Goal: Task Accomplishment & Management: Use online tool/utility

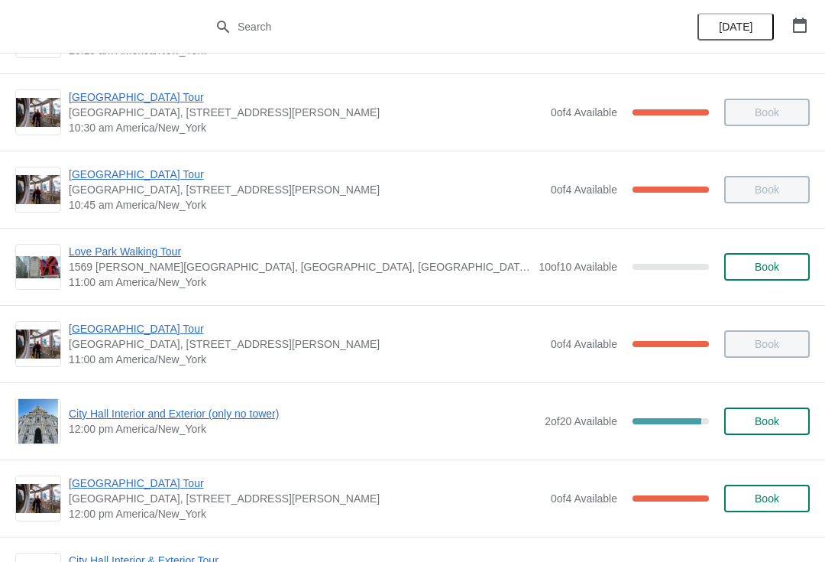
scroll to position [540, 0]
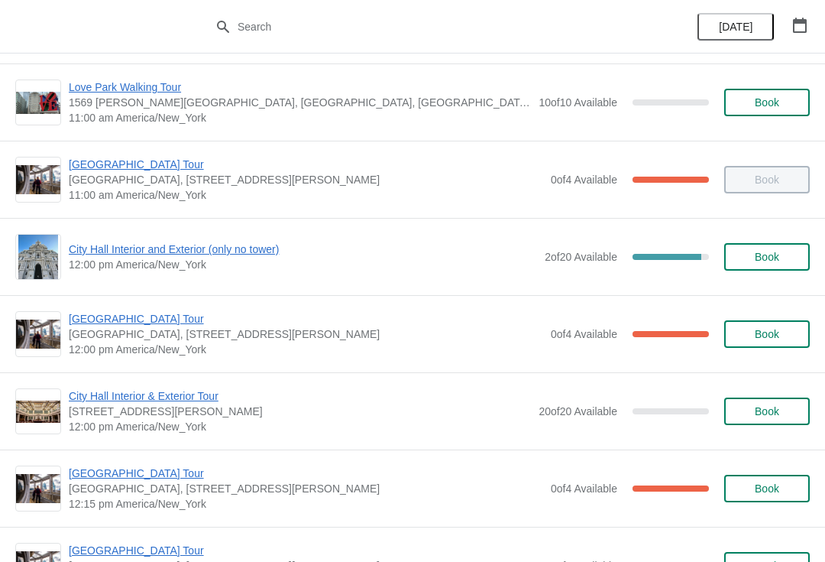
click at [193, 238] on div "City Hall Interior and Exterior (only no tower) 12:00 pm America/New_York 2 of …" at bounding box center [412, 257] width 795 height 46
click at [207, 246] on span "City Hall Interior and Exterior (only no tower)" at bounding box center [303, 248] width 468 height 15
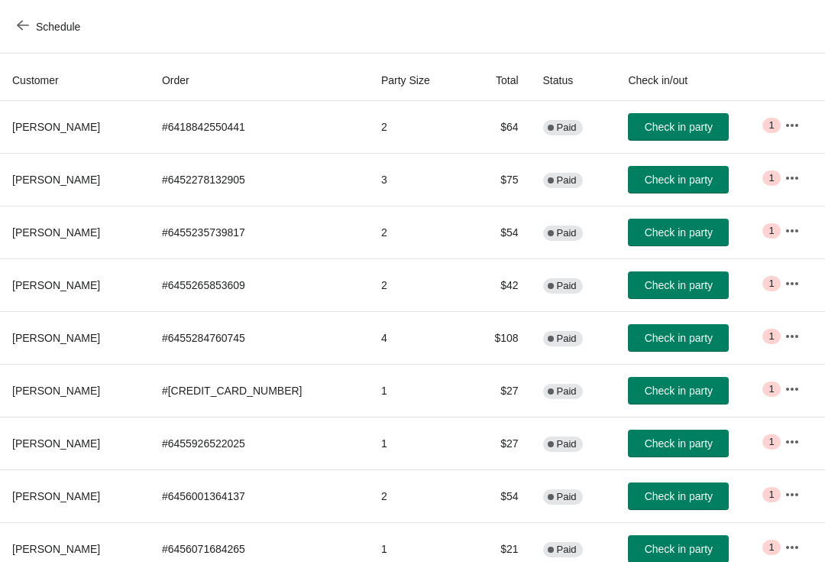
scroll to position [137, 0]
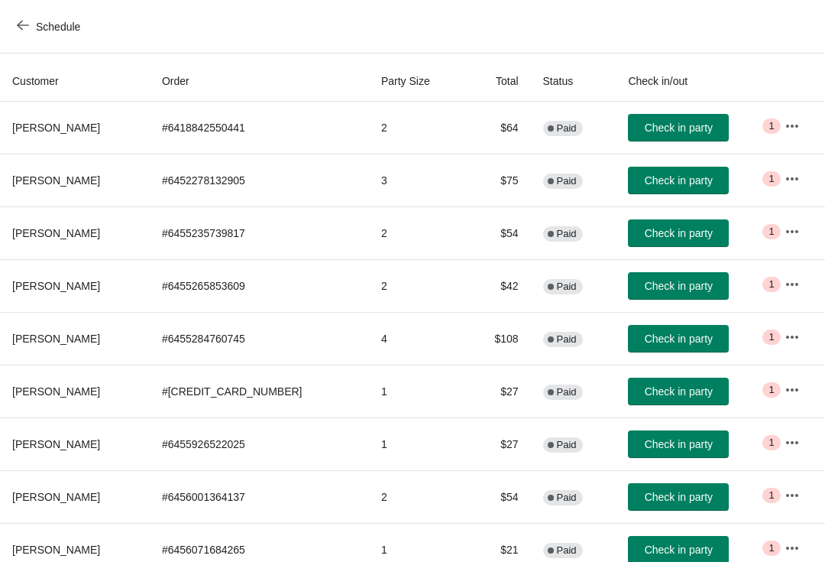
click at [679, 338] on span "Check in party" at bounding box center [679, 338] width 68 height 12
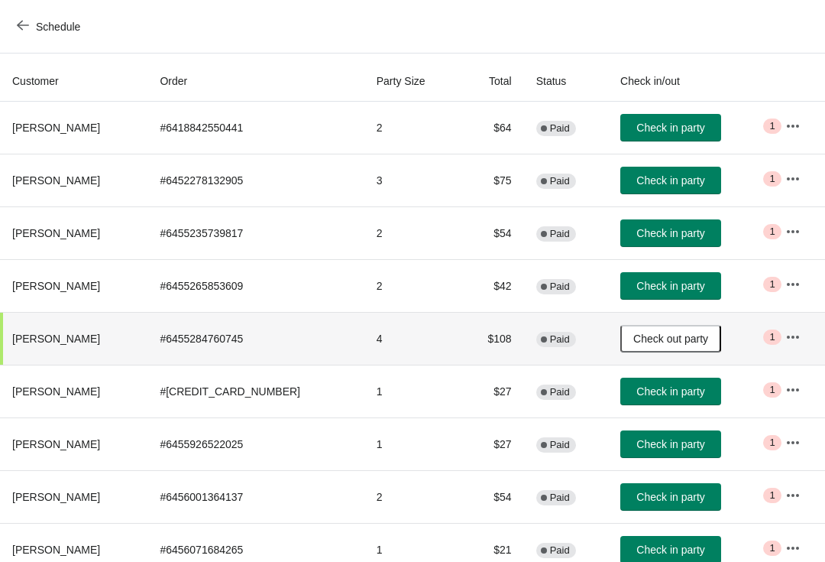
click at [668, 286] on span "Check in party" at bounding box center [671, 286] width 68 height 12
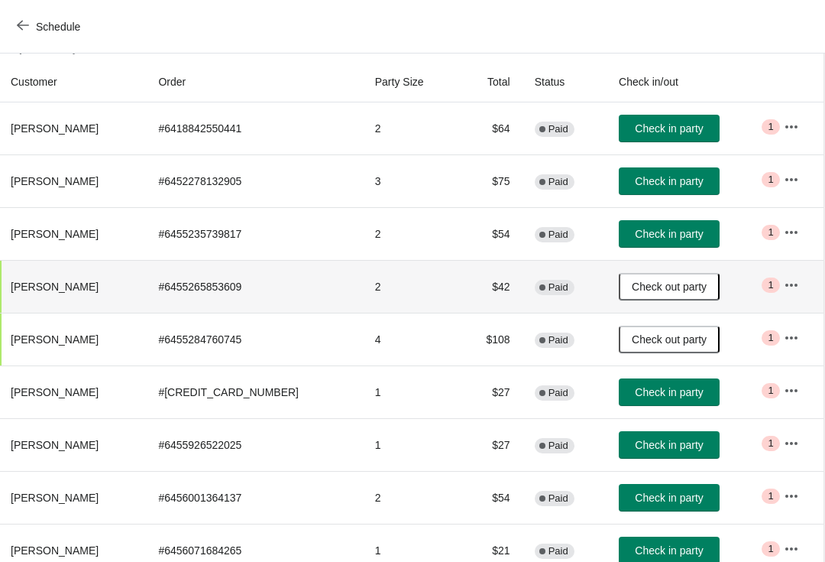
scroll to position [136, 1]
click at [646, 233] on span "Check in party" at bounding box center [670, 234] width 68 height 12
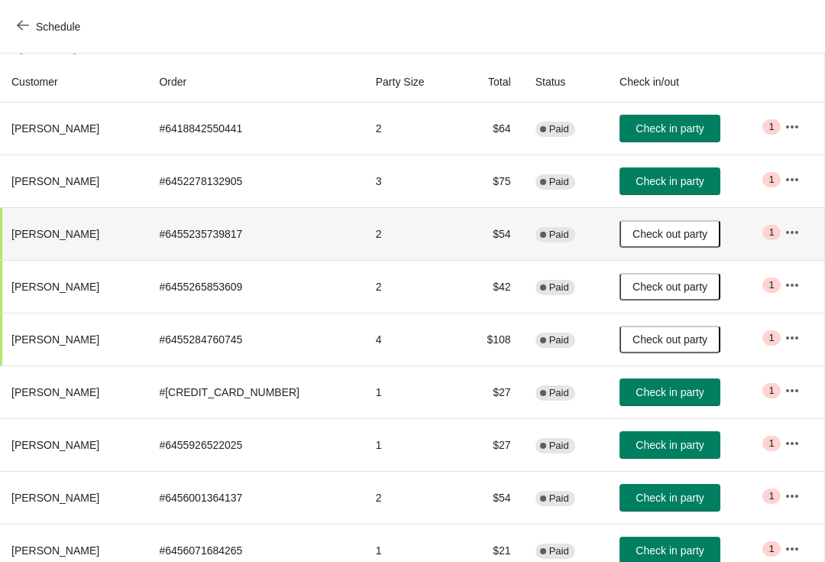
click at [675, 400] on button "Check in party" at bounding box center [670, 392] width 101 height 28
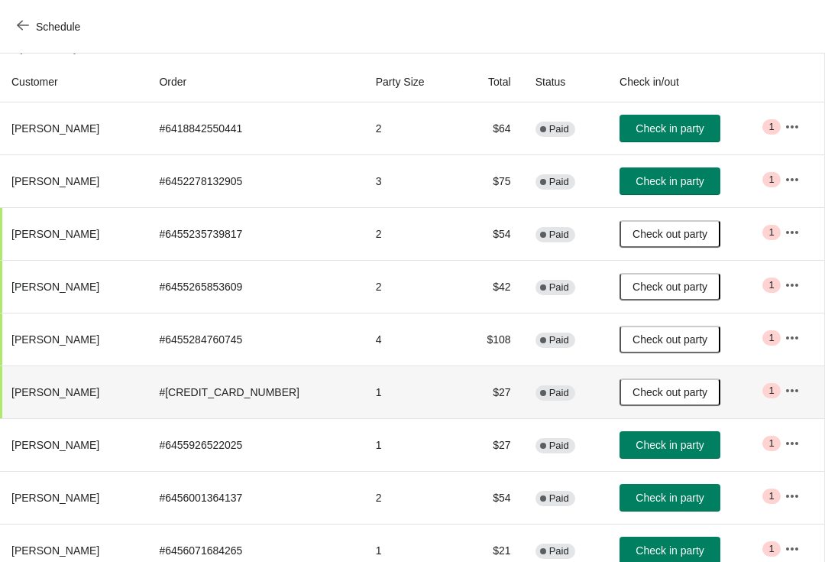
click at [24, 28] on icon "button" at bounding box center [23, 25] width 12 height 12
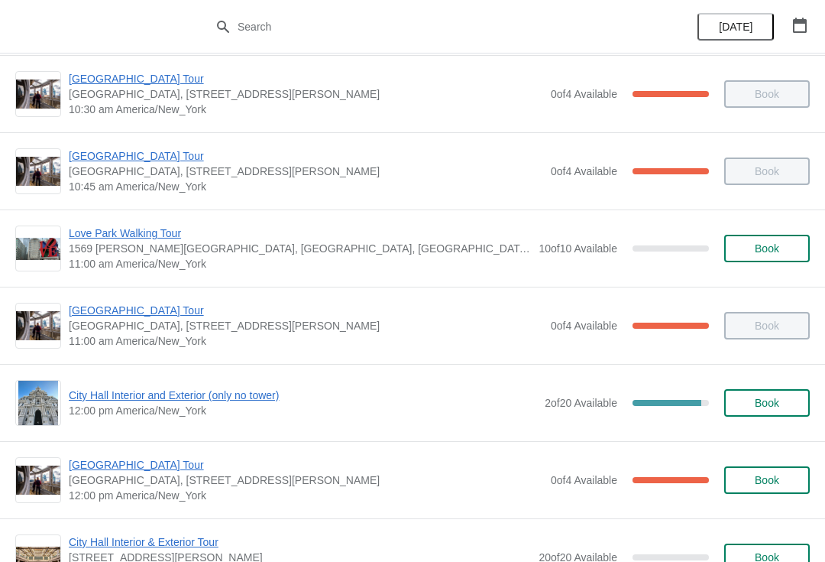
scroll to position [413, 0]
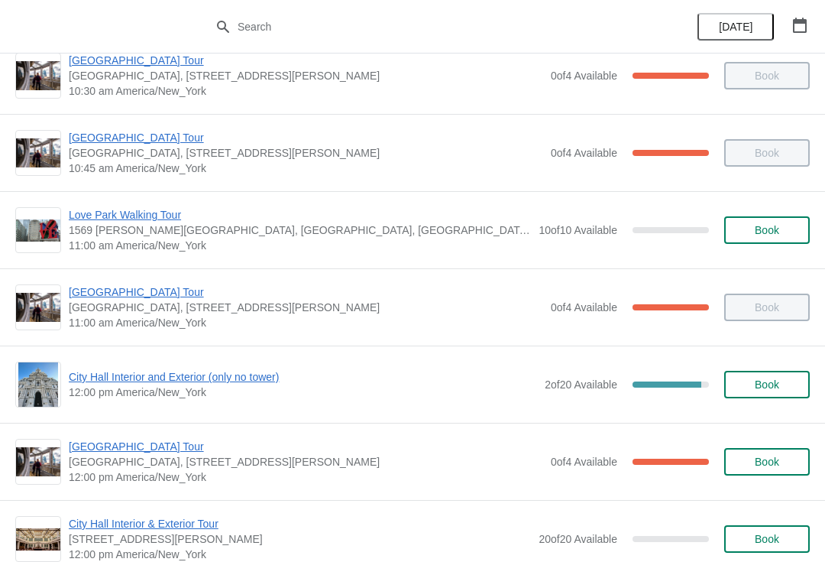
click at [79, 452] on span "[GEOGRAPHIC_DATA] Tour" at bounding box center [306, 446] width 475 height 15
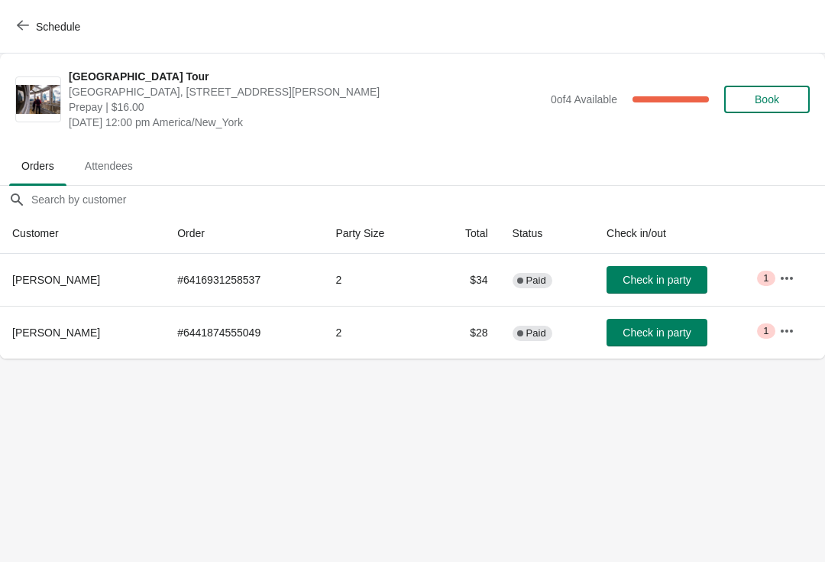
click at [662, 280] on span "Check in party" at bounding box center [657, 280] width 68 height 12
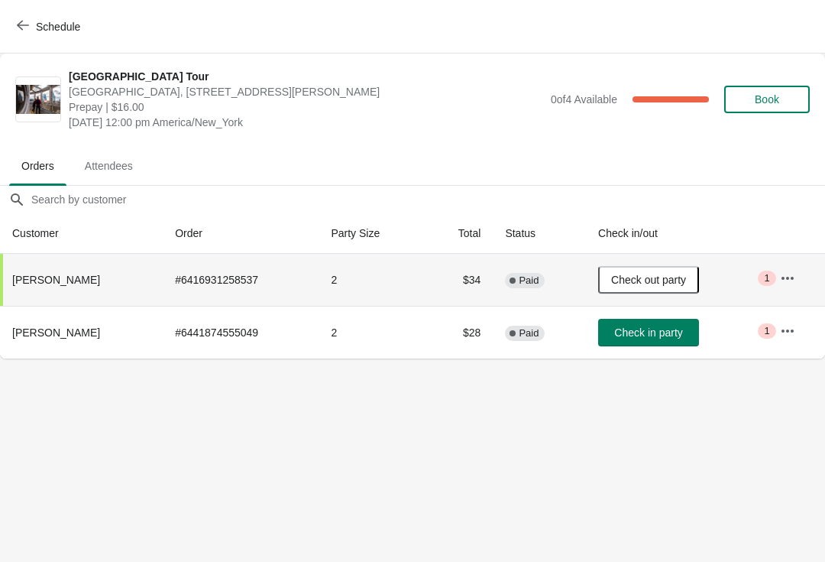
click at [25, 25] on icon "button" at bounding box center [23, 26] width 12 height 10
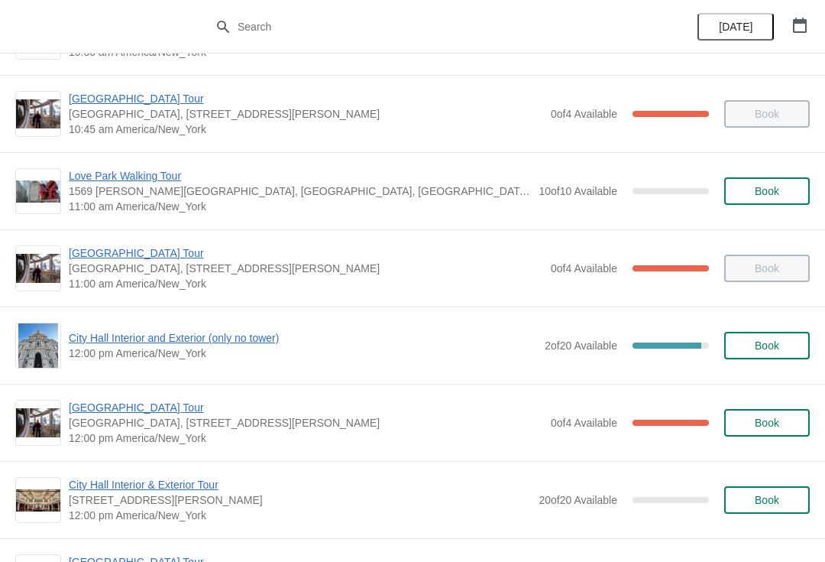
scroll to position [452, 0]
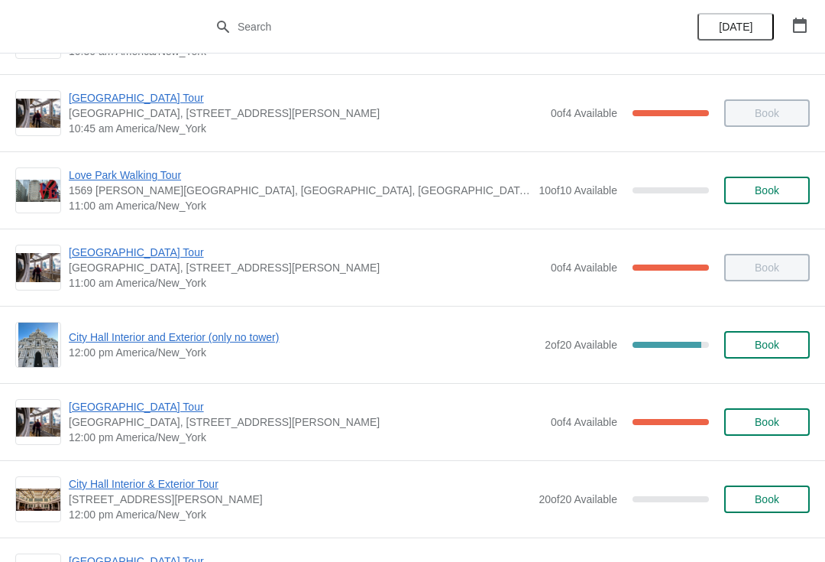
click at [148, 339] on span "City Hall Interior and Exterior (only no tower)" at bounding box center [303, 336] width 468 height 15
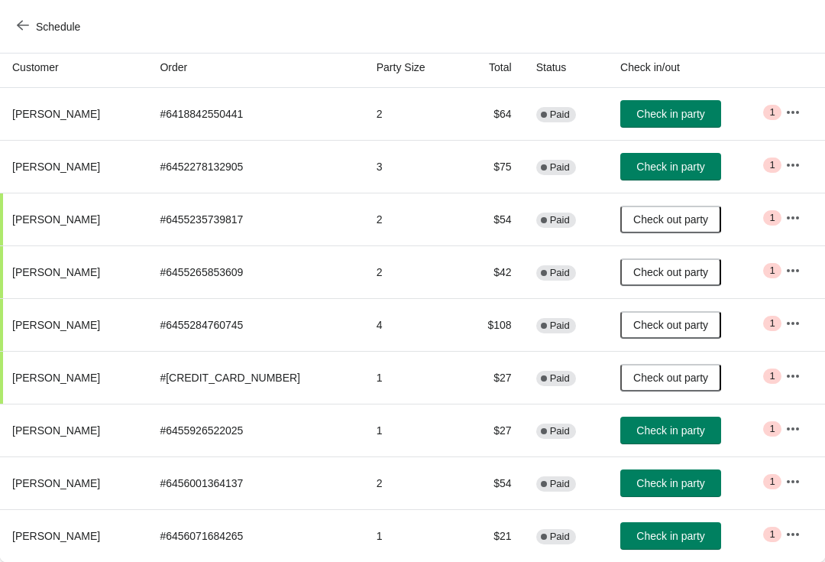
scroll to position [151, 0]
click at [643, 442] on button "Check in party" at bounding box center [670, 430] width 101 height 28
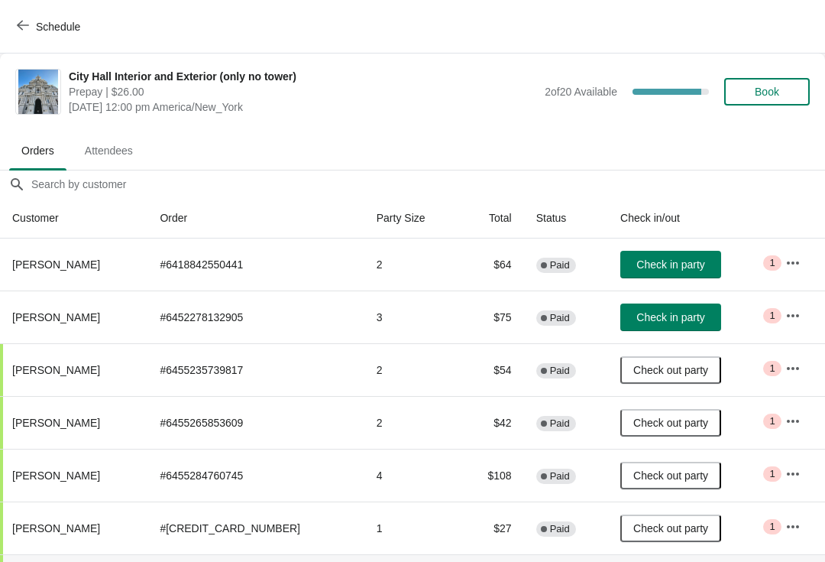
scroll to position [0, 0]
click at [13, 26] on button "Schedule" at bounding box center [50, 27] width 85 height 28
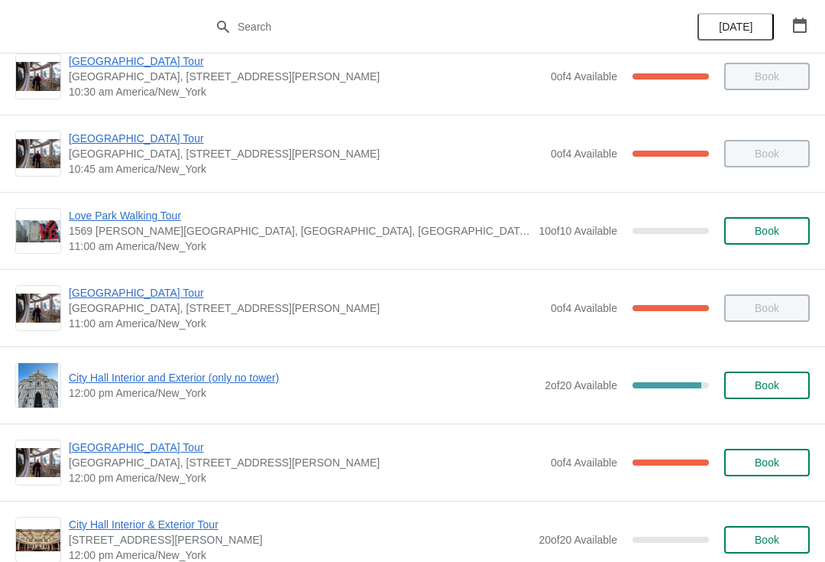
scroll to position [513, 0]
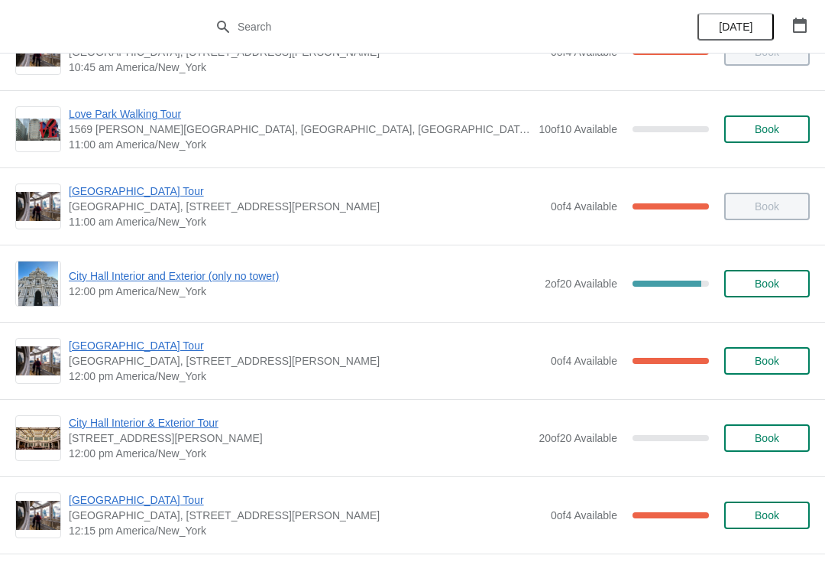
click at [76, 274] on span "City Hall Interior and Exterior (only no tower)" at bounding box center [303, 275] width 468 height 15
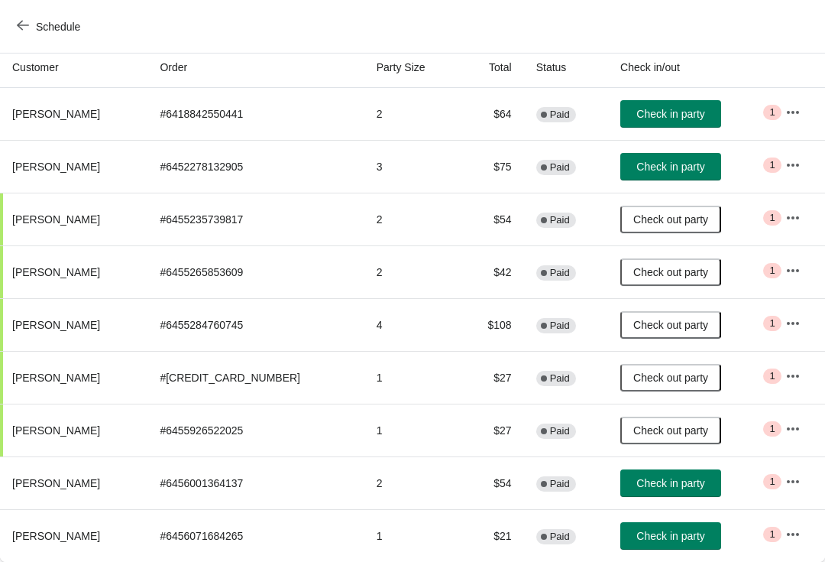
scroll to position [0, 0]
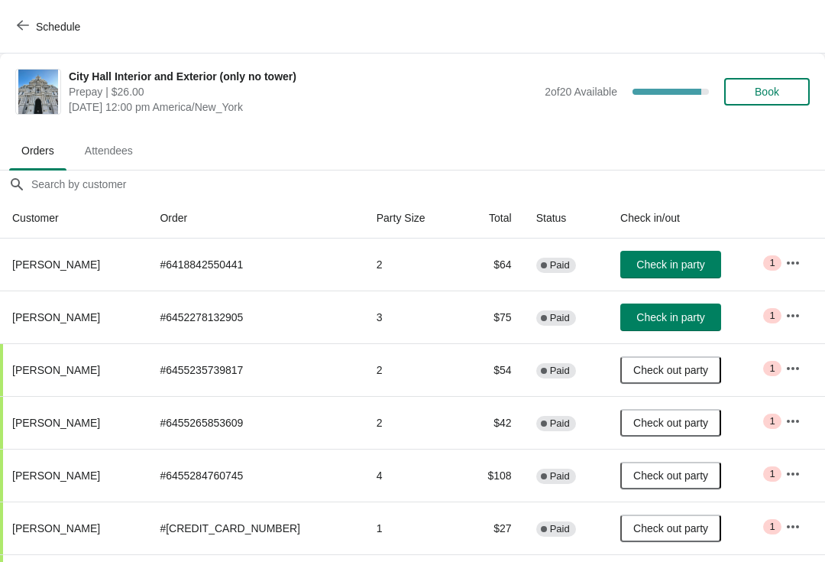
click at [644, 261] on span "Check in party" at bounding box center [671, 264] width 68 height 12
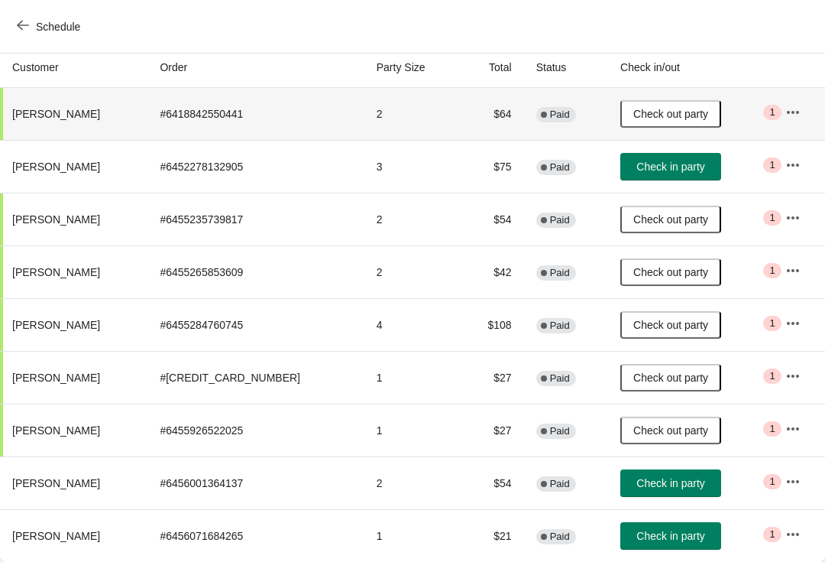
scroll to position [151, 0]
click at [649, 486] on span "Check in party" at bounding box center [671, 483] width 68 height 12
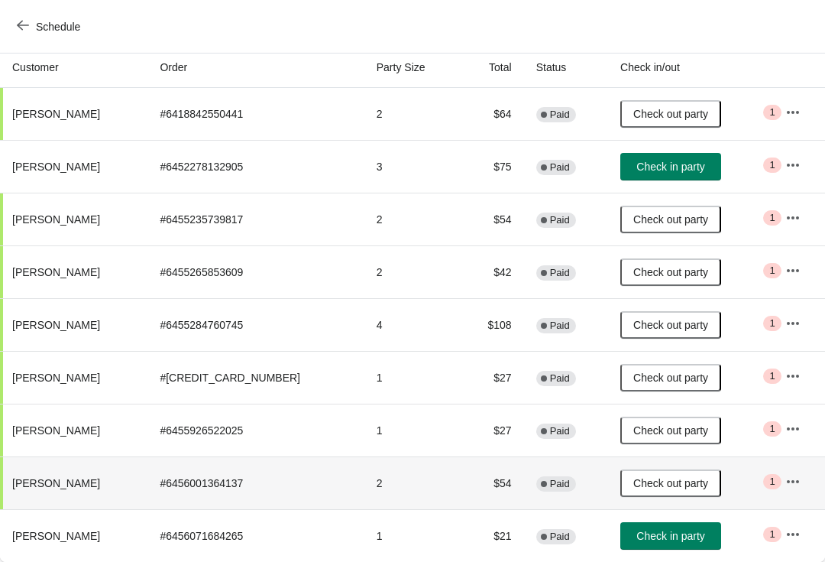
click at [674, 484] on span "Check out party" at bounding box center [670, 483] width 75 height 12
click at [667, 473] on button "Check in party" at bounding box center [670, 483] width 101 height 28
click at [35, 13] on button "Schedule" at bounding box center [50, 27] width 85 height 28
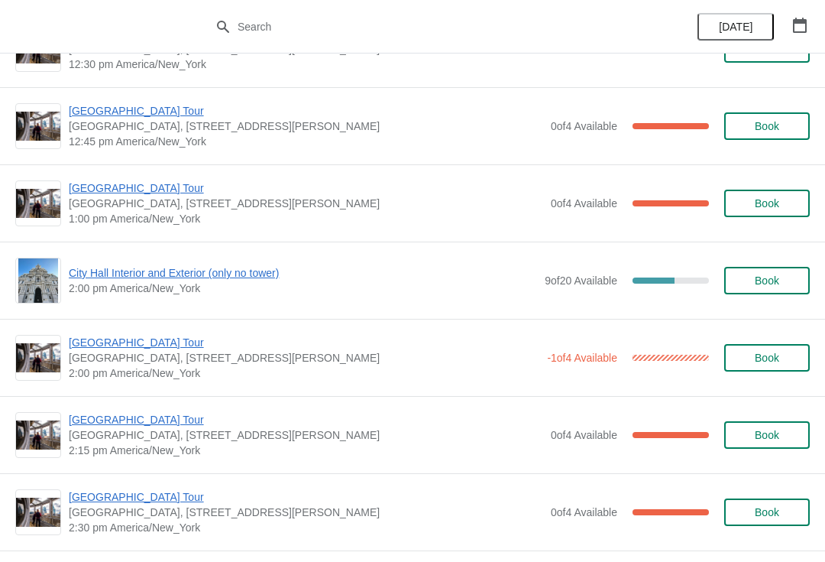
scroll to position [1058, 0]
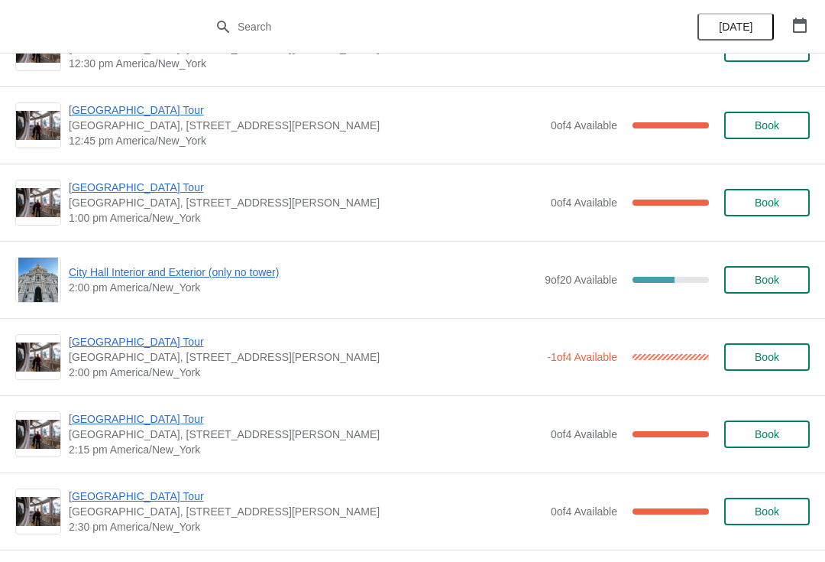
click at [131, 340] on span "[GEOGRAPHIC_DATA] Tour" at bounding box center [304, 341] width 471 height 15
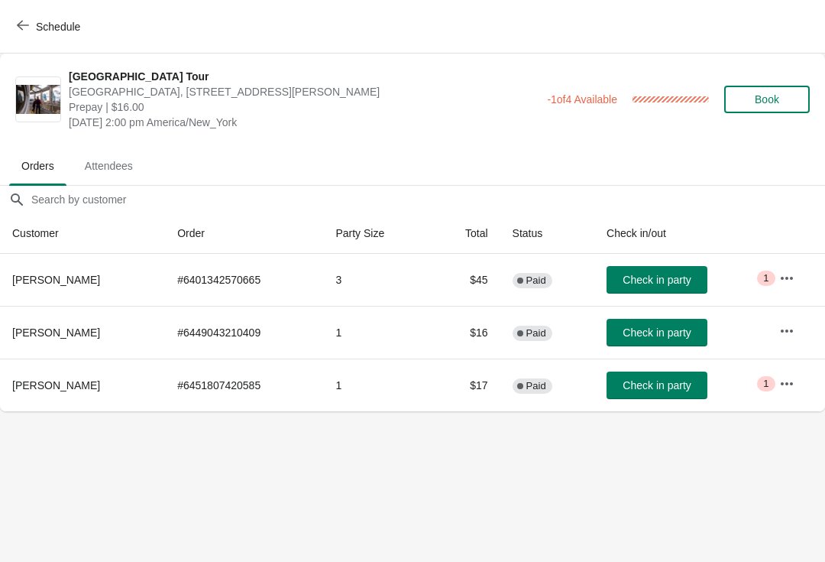
click at [15, 20] on button "Schedule" at bounding box center [50, 27] width 85 height 28
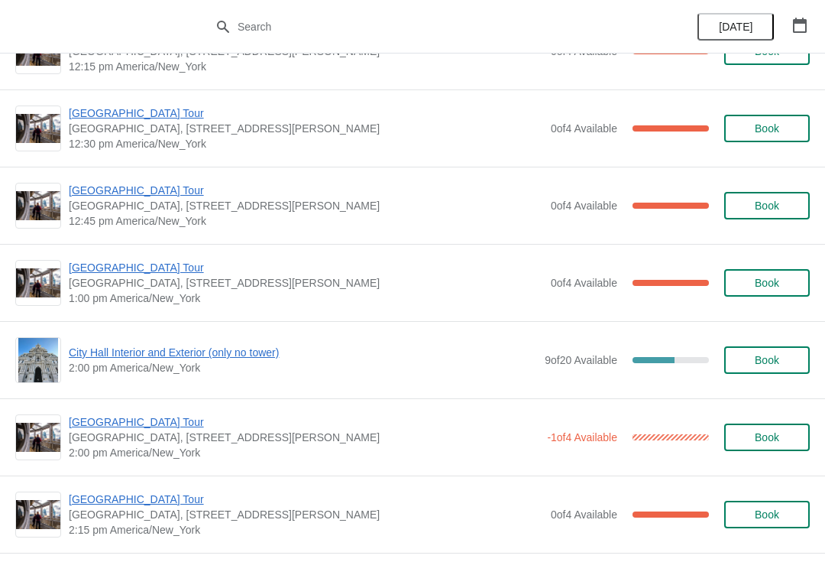
scroll to position [967, 0]
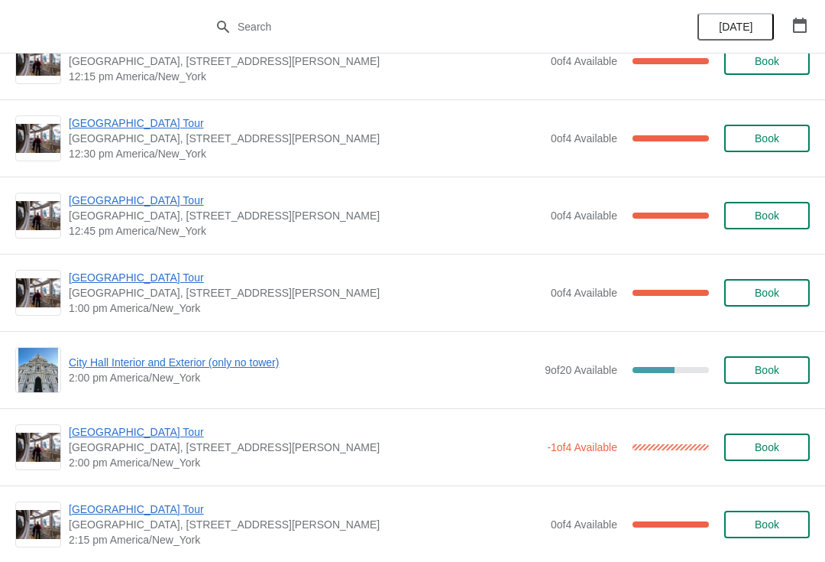
click at [73, 271] on span "[GEOGRAPHIC_DATA] Tour" at bounding box center [306, 277] width 475 height 15
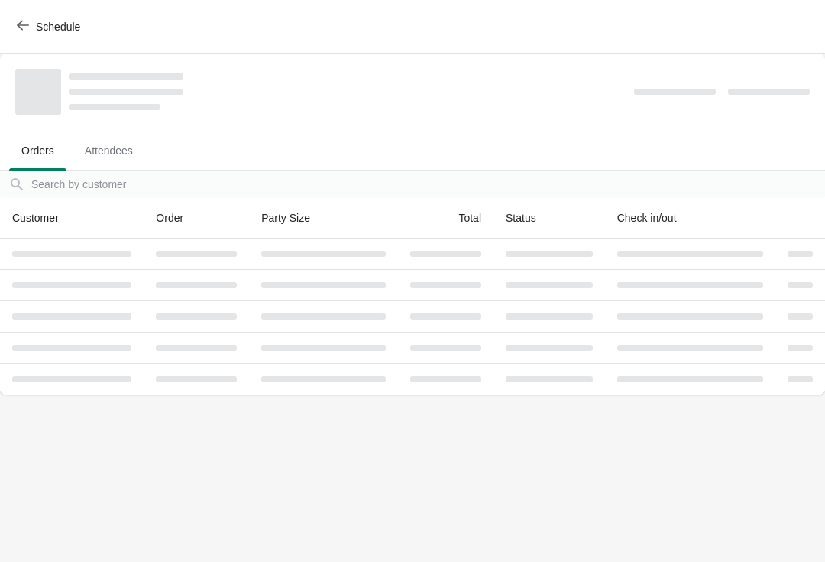
scroll to position [0, 0]
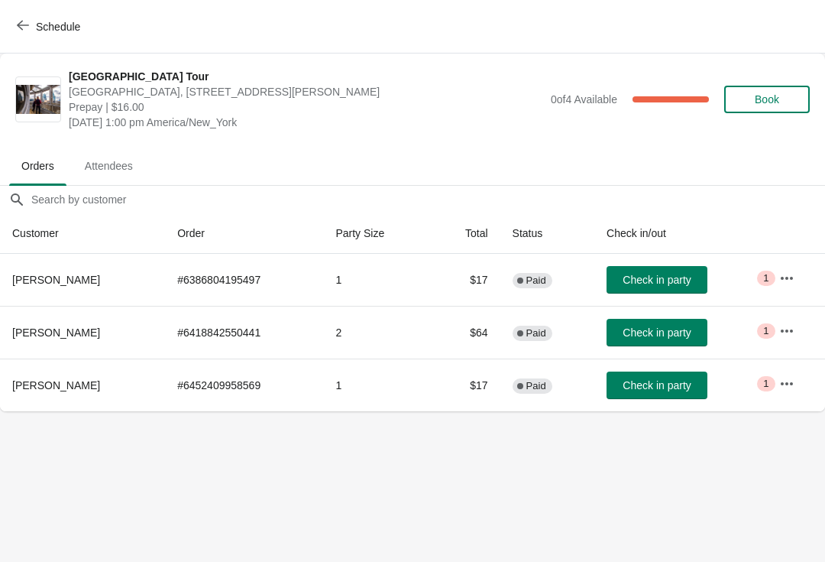
click at [672, 320] on button "Check in party" at bounding box center [657, 333] width 101 height 28
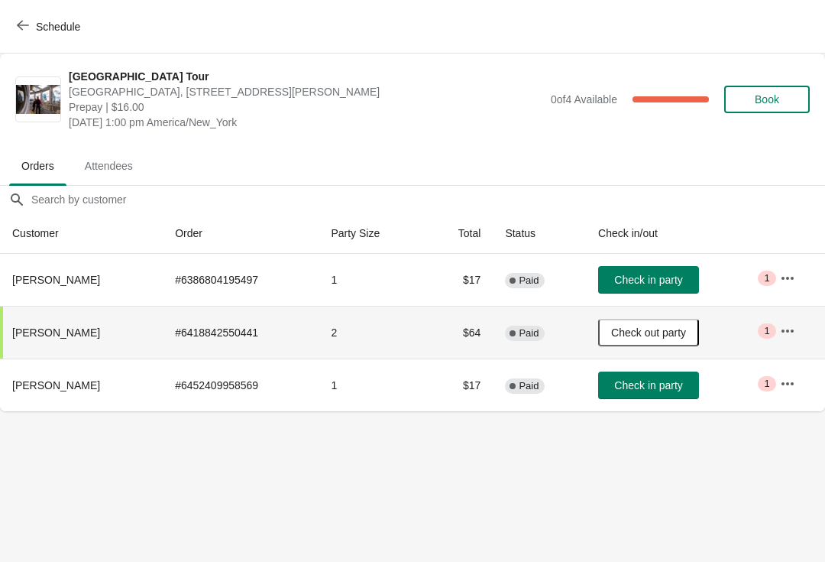
click at [18, 15] on button "Schedule" at bounding box center [50, 27] width 85 height 28
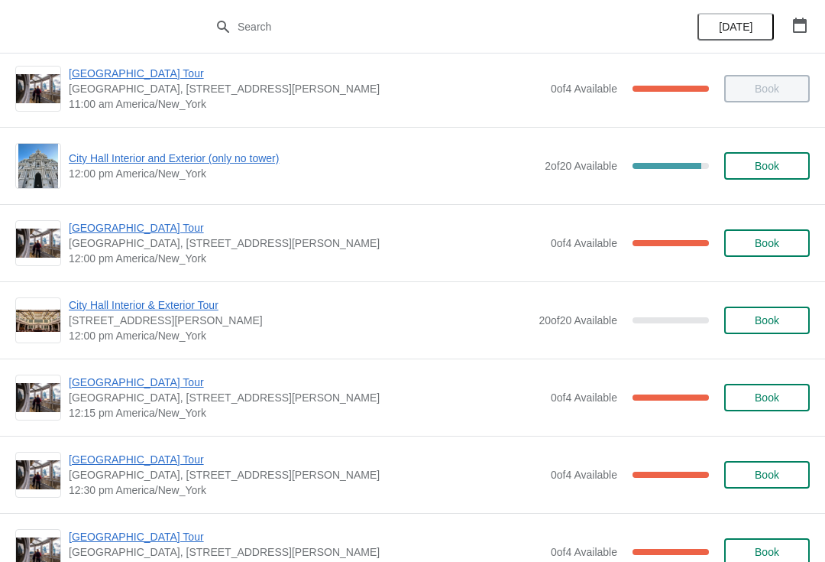
scroll to position [633, 0]
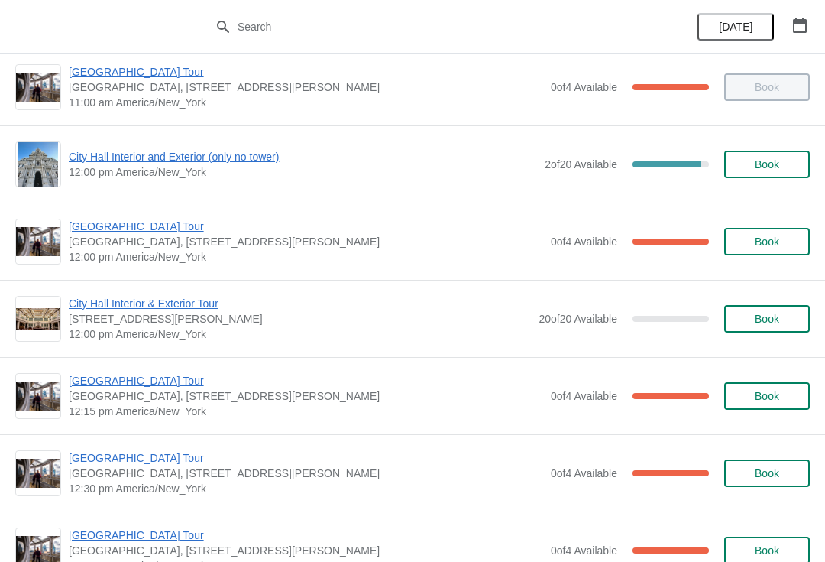
click at [84, 163] on span "City Hall Interior and Exterior (only no tower)" at bounding box center [303, 156] width 468 height 15
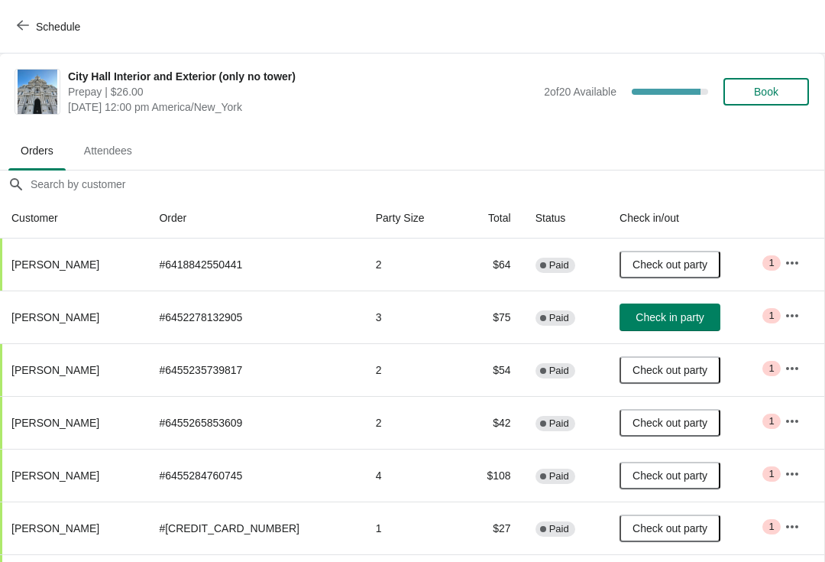
scroll to position [0, 1]
click at [649, 324] on button "Check in party" at bounding box center [670, 317] width 101 height 28
click at [0, 28] on div "Schedule" at bounding box center [412, 26] width 825 height 53
click at [27, 18] on button "Schedule" at bounding box center [50, 27] width 85 height 28
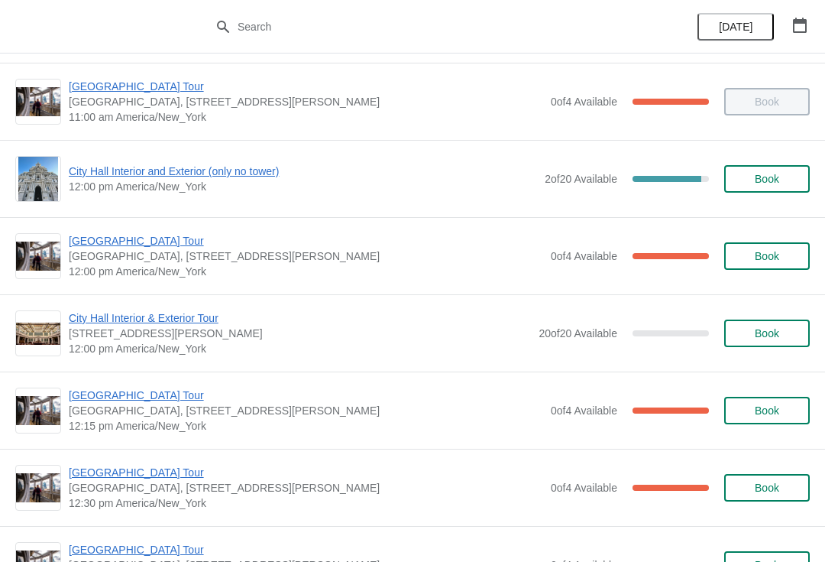
scroll to position [620, 0]
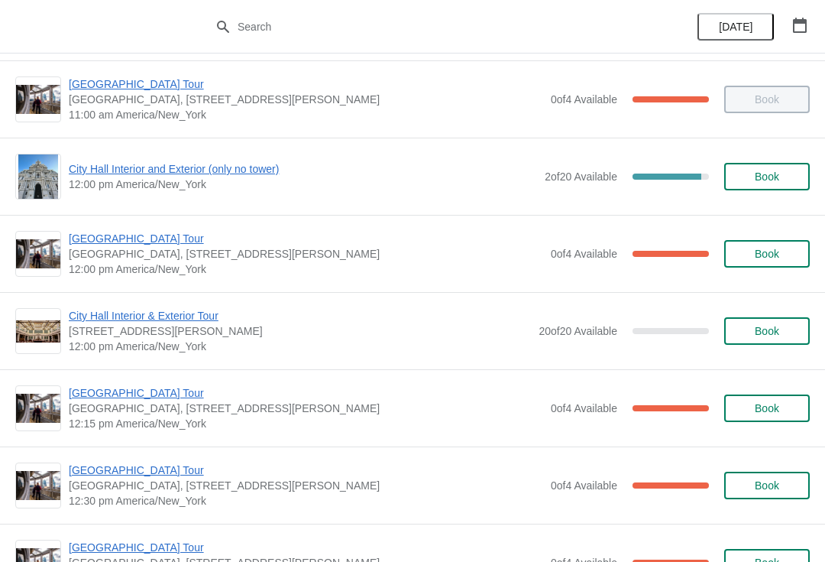
click at [83, 232] on span "[GEOGRAPHIC_DATA] Tour" at bounding box center [306, 238] width 475 height 15
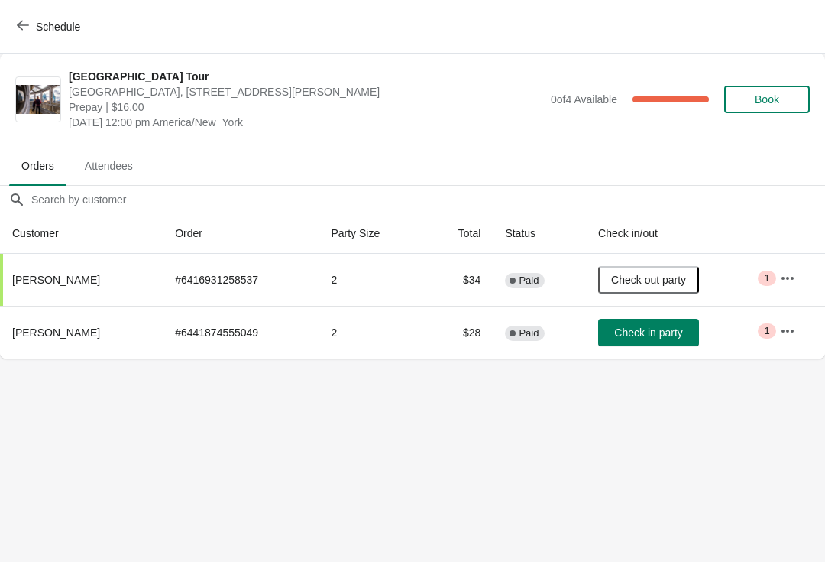
click at [24, 13] on button "Schedule" at bounding box center [50, 27] width 85 height 28
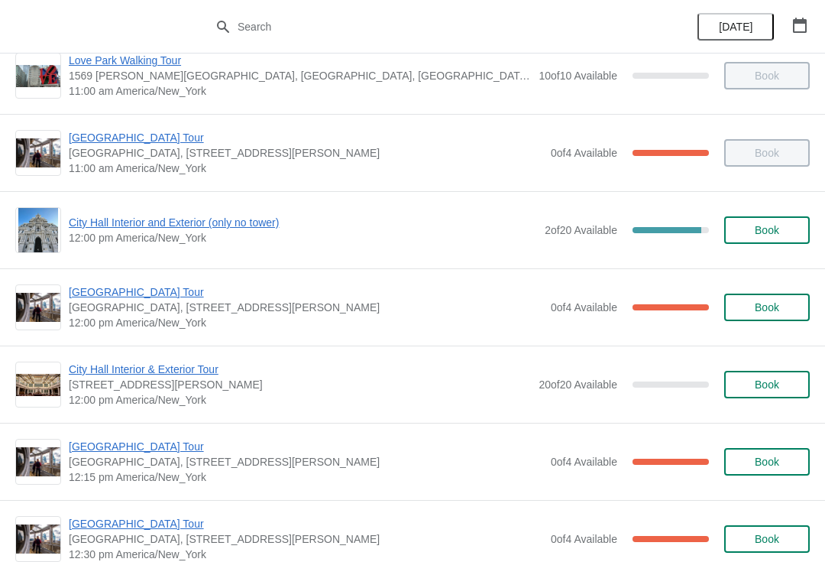
scroll to position [569, 0]
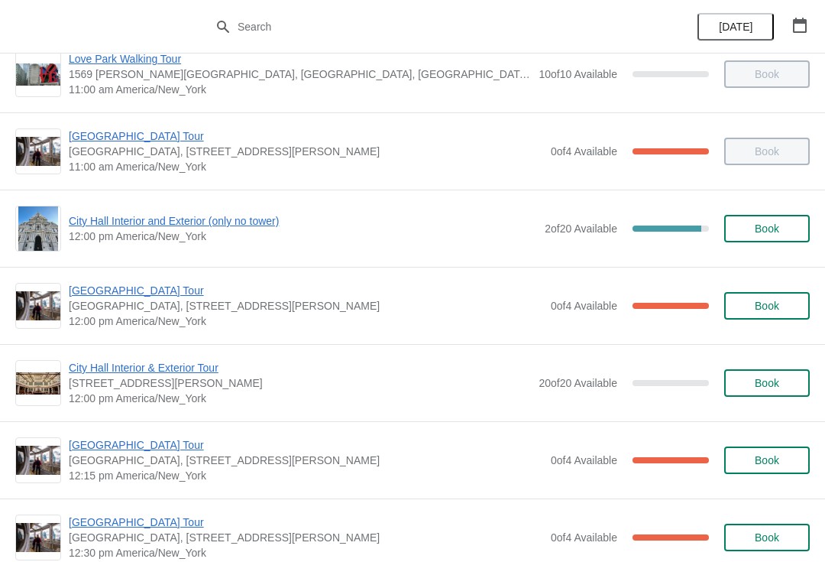
click at [141, 451] on span "[GEOGRAPHIC_DATA] Tour" at bounding box center [306, 444] width 475 height 15
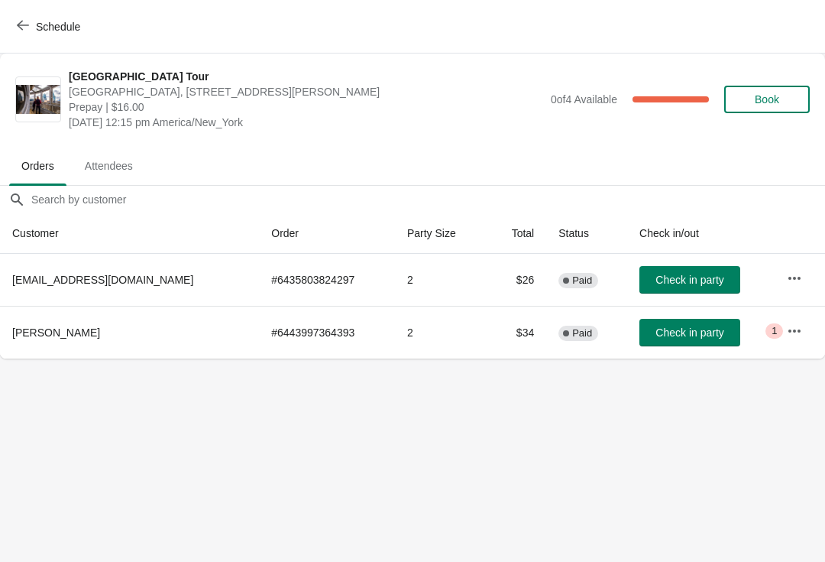
click at [645, 272] on button "Check in party" at bounding box center [690, 280] width 101 height 28
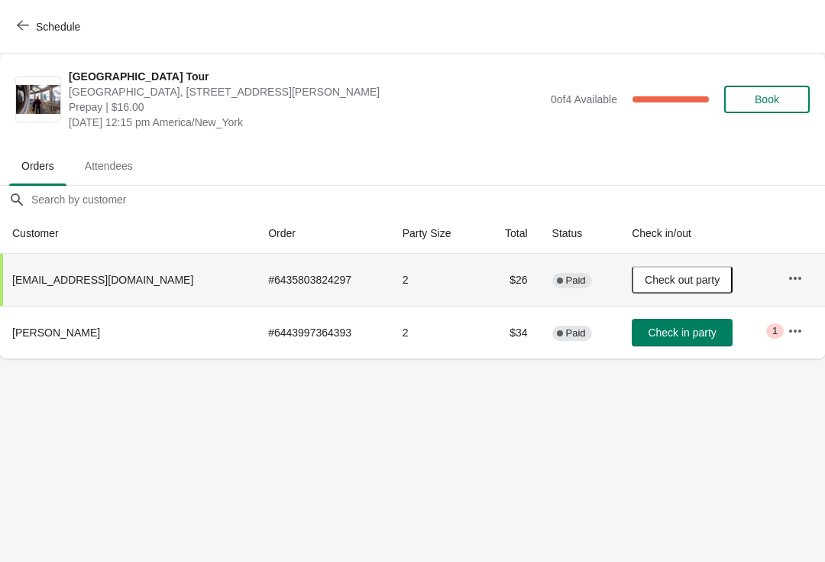
click at [37, 13] on button "Schedule" at bounding box center [50, 27] width 85 height 28
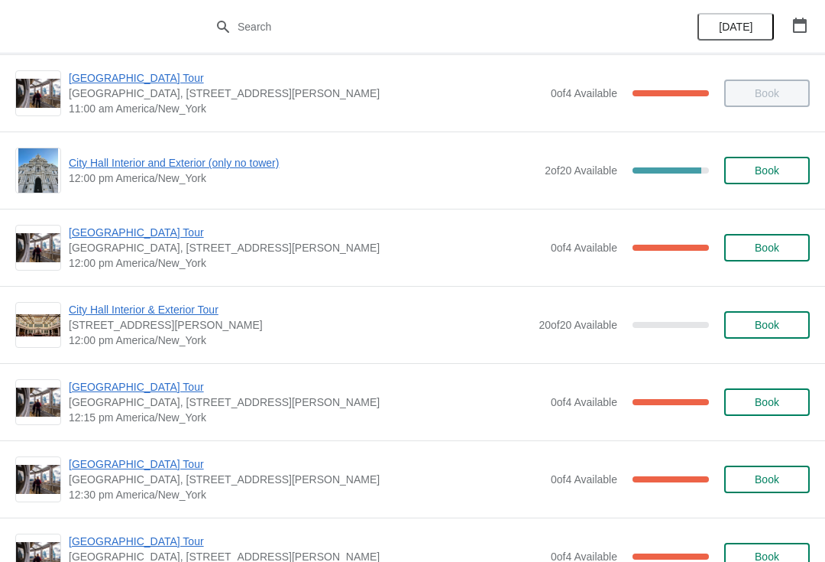
scroll to position [636, 0]
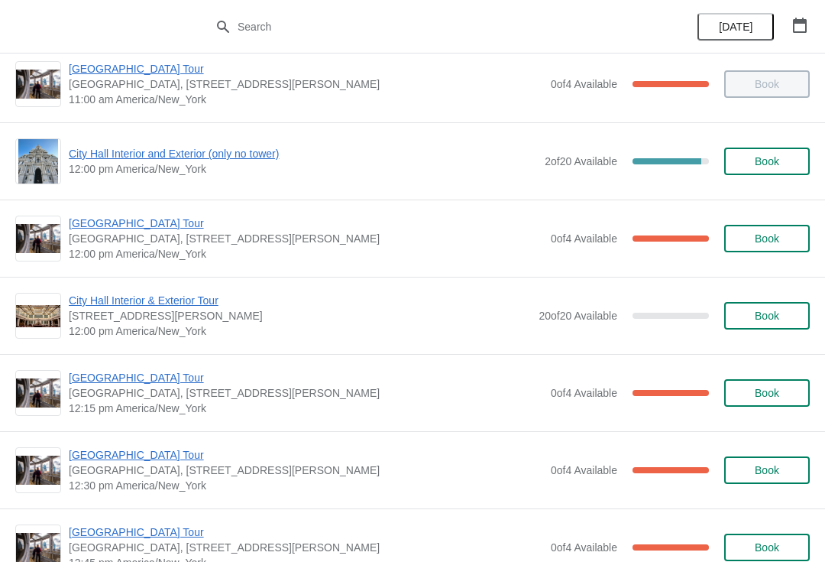
click at [165, 450] on span "[GEOGRAPHIC_DATA] Tour" at bounding box center [306, 454] width 475 height 15
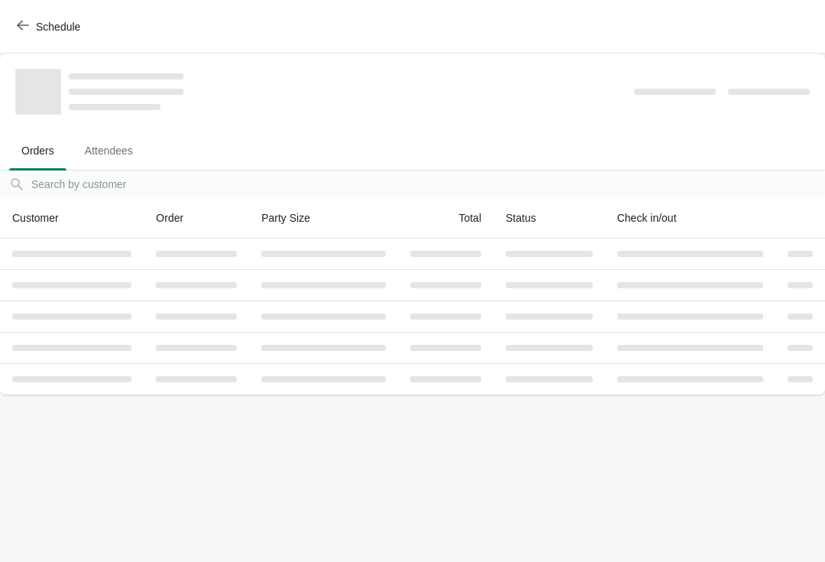
scroll to position [0, 0]
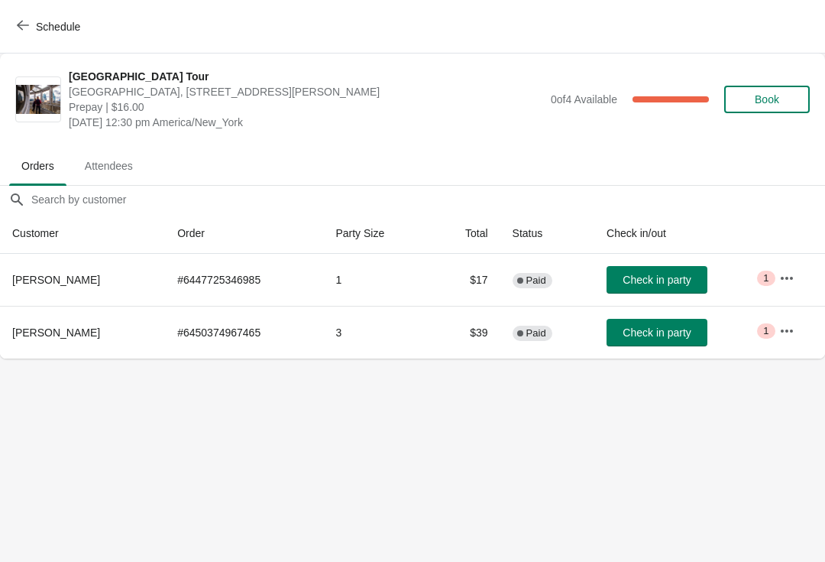
click at [40, 26] on span "Schedule" at bounding box center [58, 27] width 44 height 12
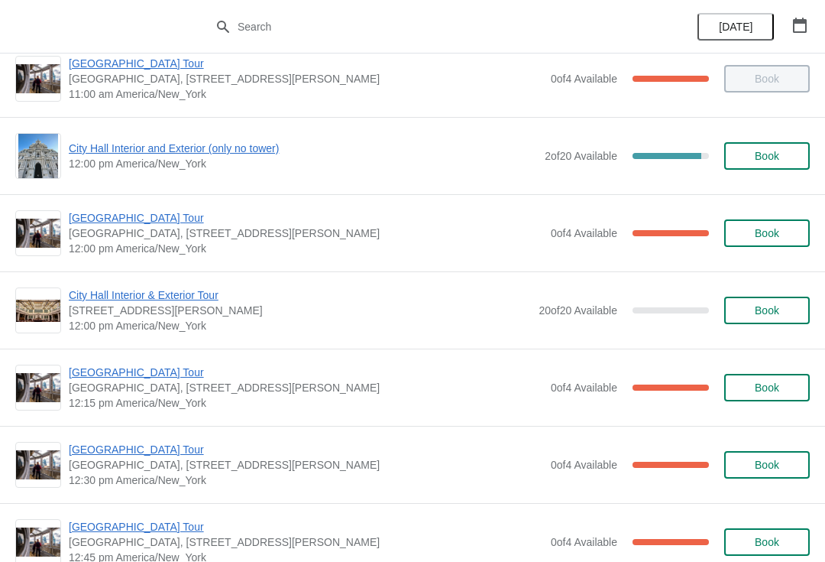
scroll to position [646, 0]
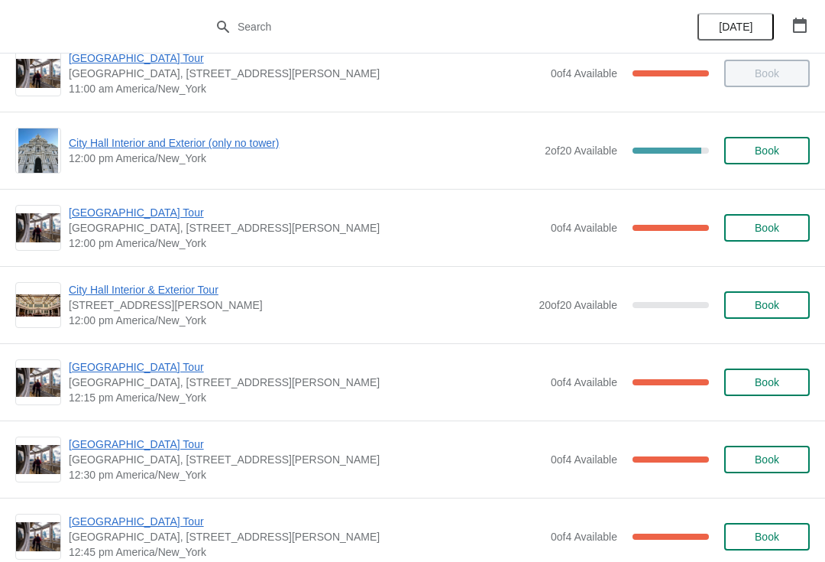
click at [147, 371] on span "[GEOGRAPHIC_DATA] Tour" at bounding box center [306, 366] width 475 height 15
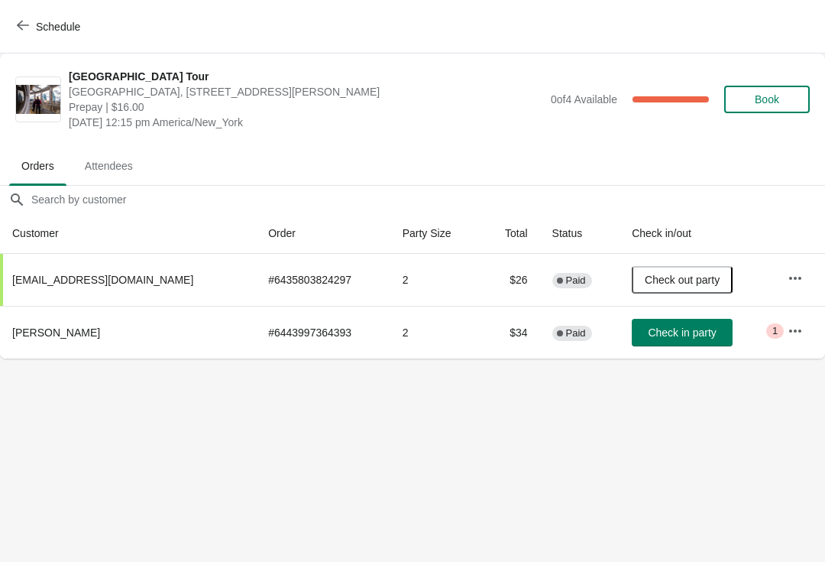
scroll to position [0, 1]
click at [672, 342] on button "Check in party" at bounding box center [681, 333] width 101 height 28
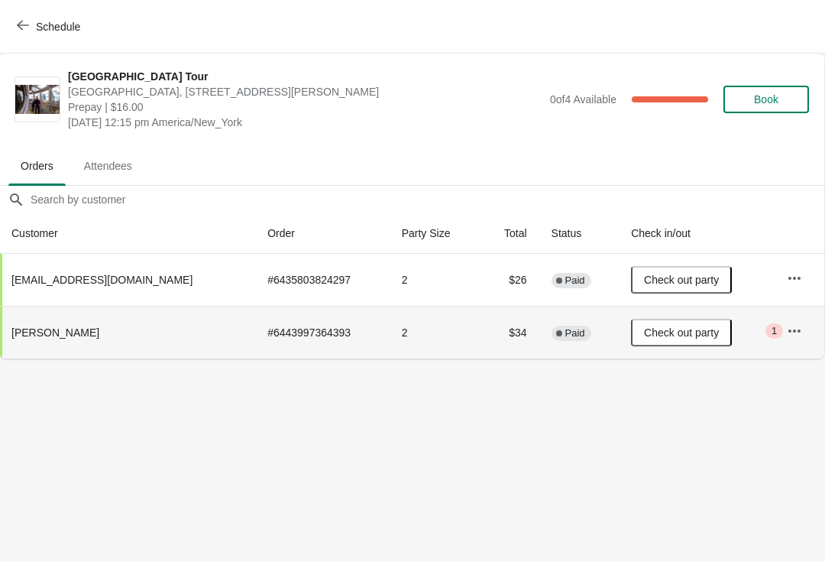
click at [48, 30] on span "Schedule" at bounding box center [58, 27] width 44 height 12
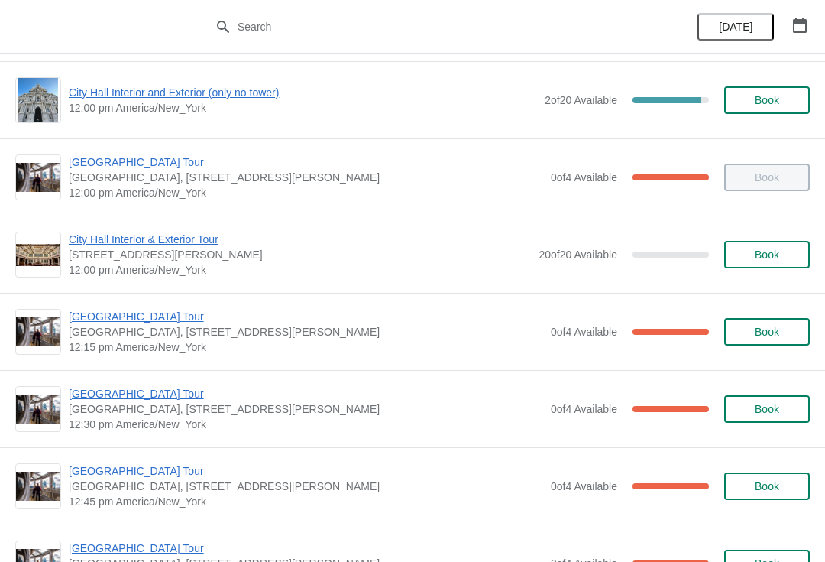
scroll to position [698, 0]
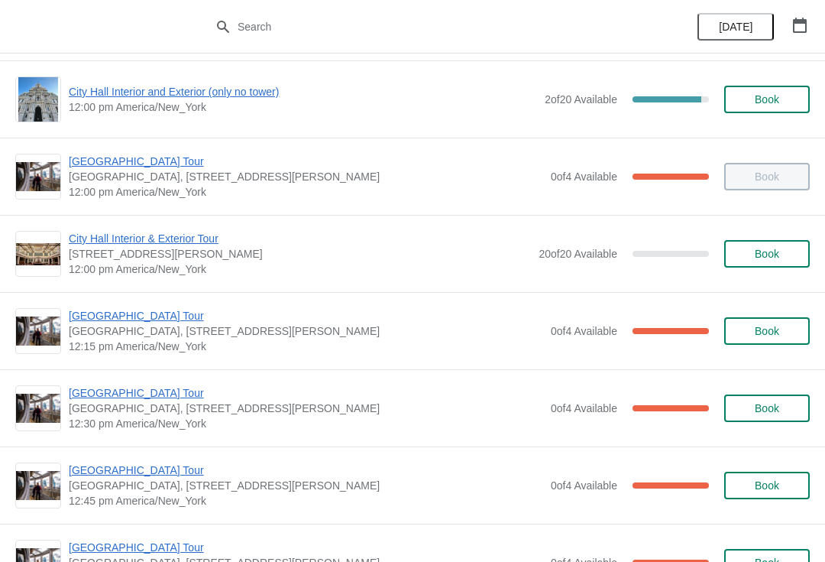
click at [157, 475] on span "[GEOGRAPHIC_DATA] Tour" at bounding box center [306, 469] width 475 height 15
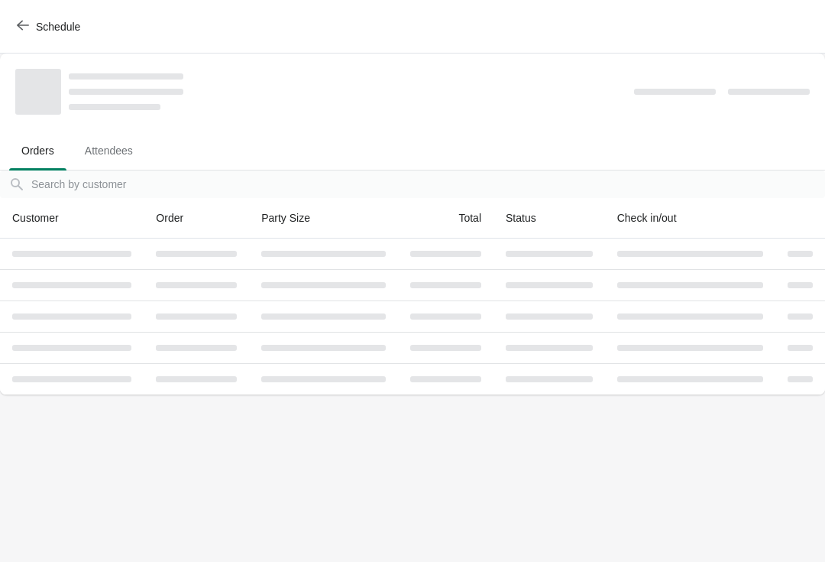
scroll to position [0, 0]
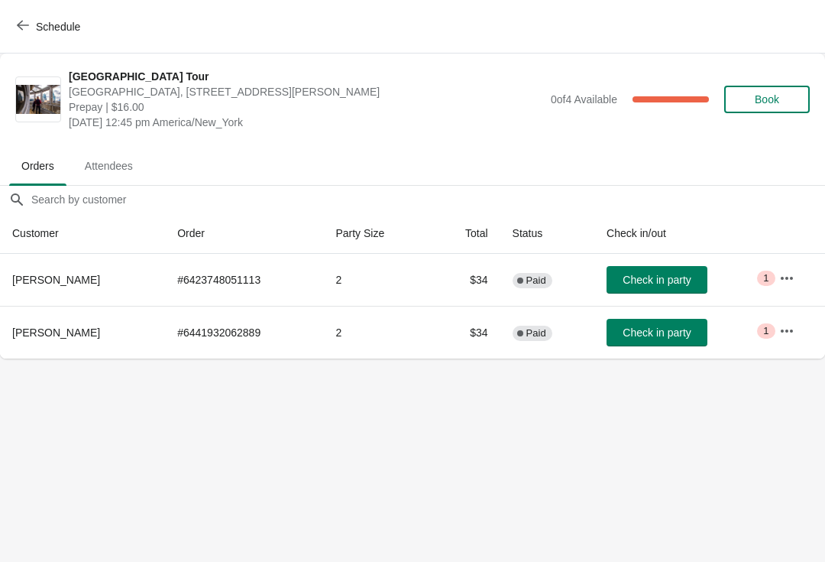
click at [677, 329] on span "Check in party" at bounding box center [657, 332] width 68 height 12
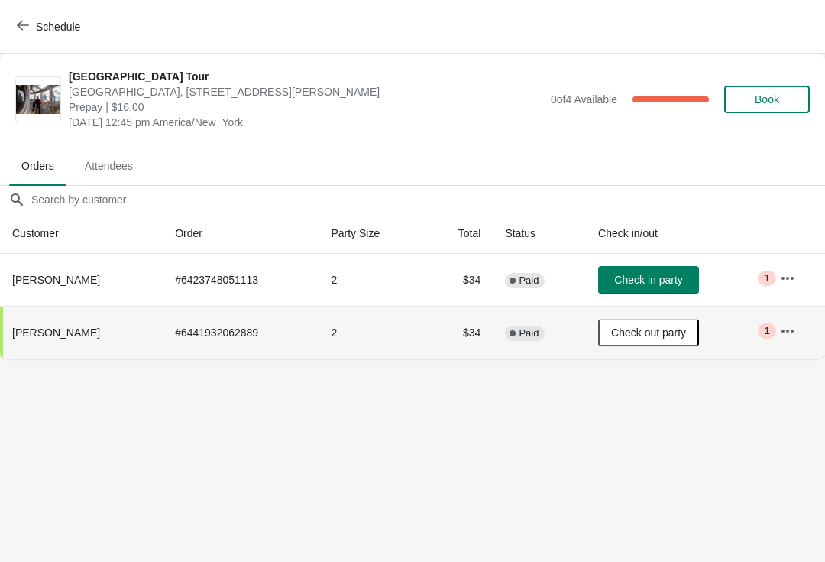
click at [37, 18] on button "Schedule" at bounding box center [50, 27] width 85 height 28
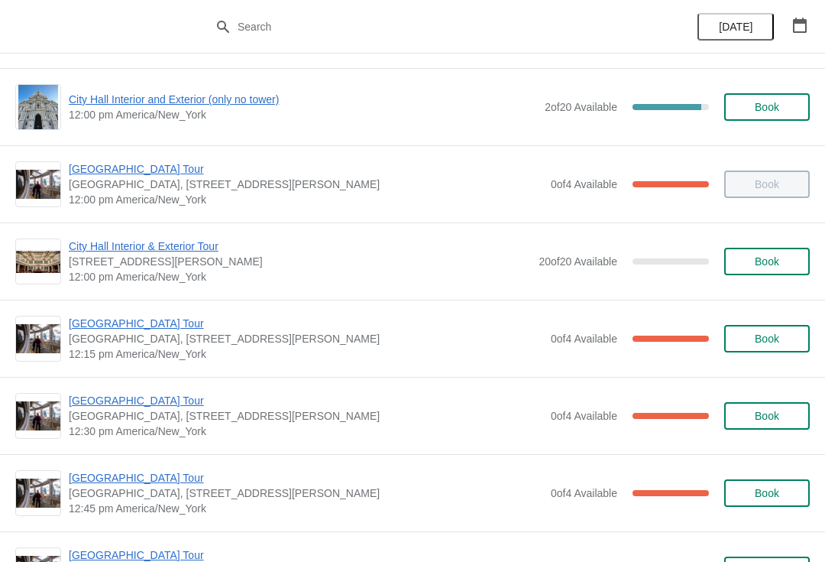
scroll to position [691, 0]
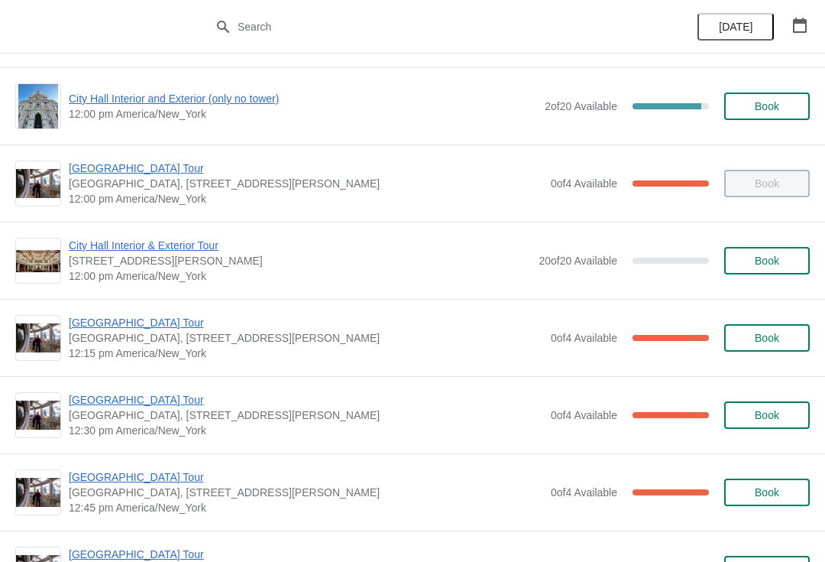
click at [162, 400] on span "[GEOGRAPHIC_DATA] Tour" at bounding box center [306, 399] width 475 height 15
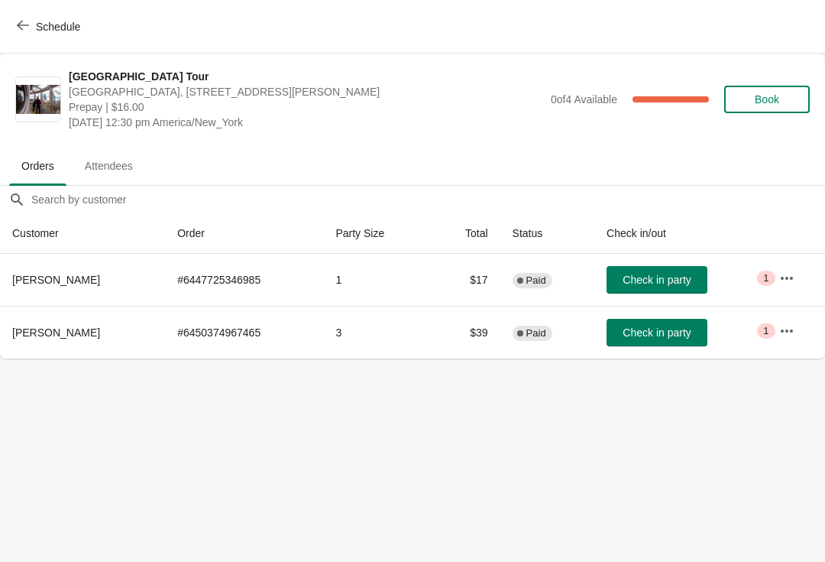
click at [677, 333] on span "Check in party" at bounding box center [657, 332] width 68 height 12
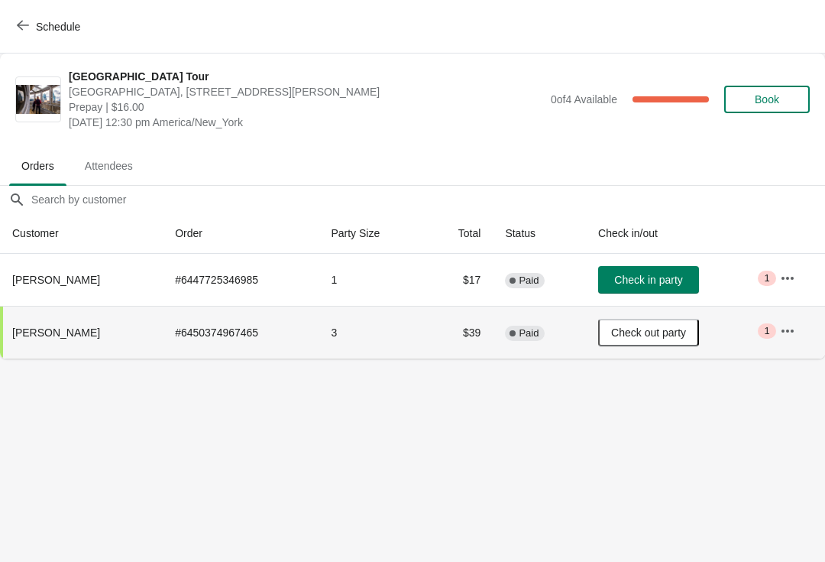
click at [32, 28] on span "Schedule" at bounding box center [50, 26] width 60 height 15
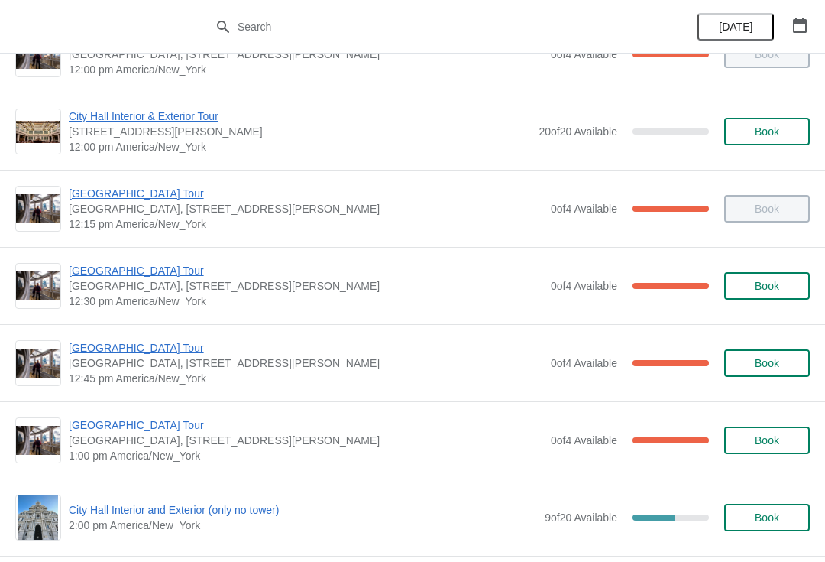
scroll to position [827, 0]
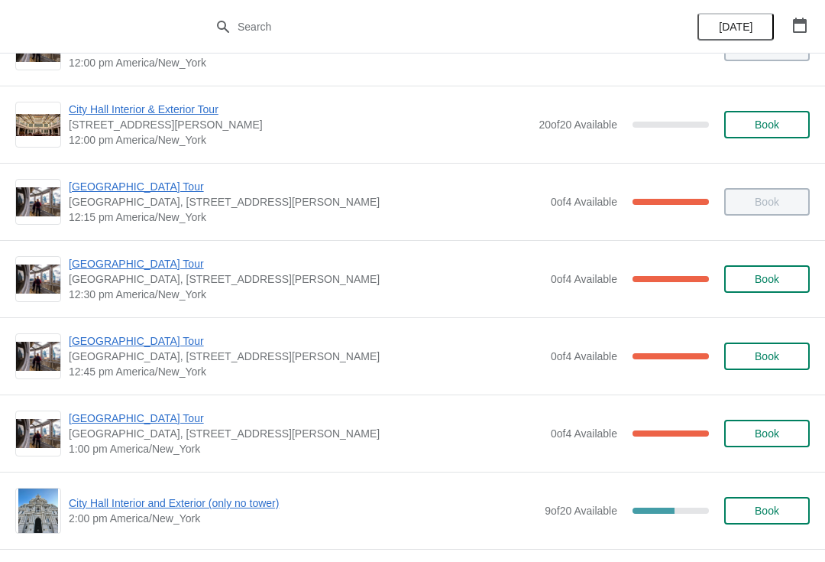
click at [138, 411] on span "[GEOGRAPHIC_DATA] Tour" at bounding box center [306, 417] width 475 height 15
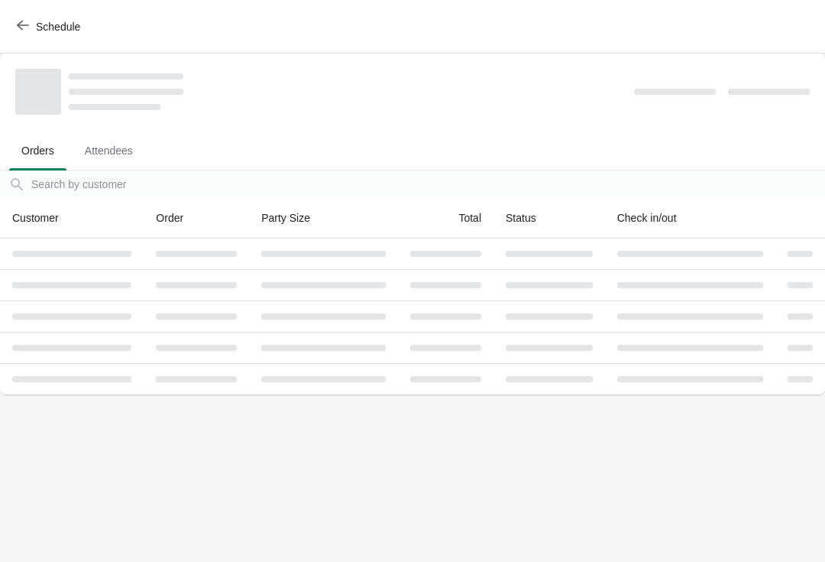
scroll to position [0, 0]
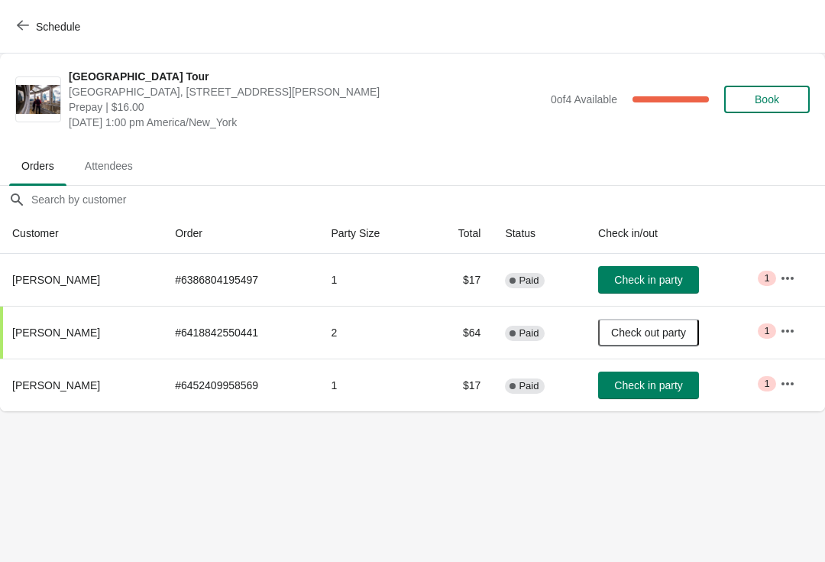
click at [689, 268] on button "Check in party" at bounding box center [648, 280] width 101 height 28
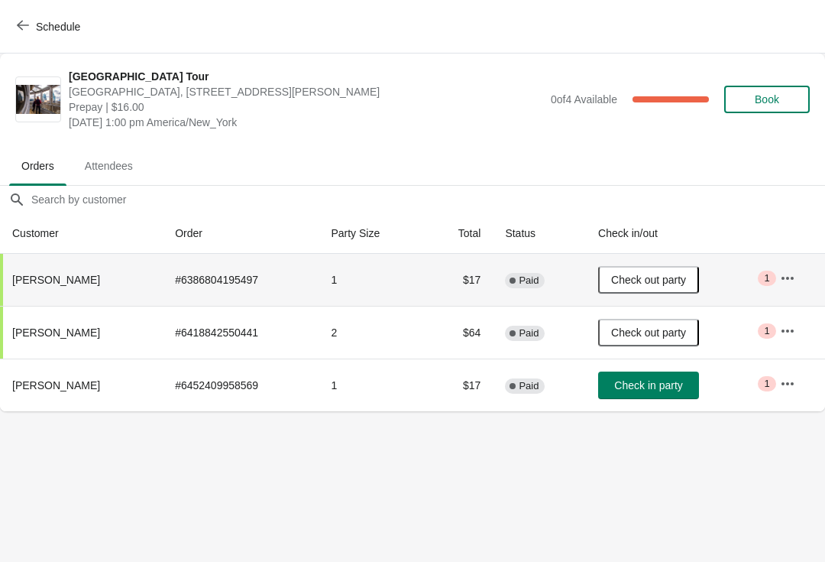
click at [679, 395] on button "Check in party" at bounding box center [648, 385] width 101 height 28
